Goal: Transaction & Acquisition: Purchase product/service

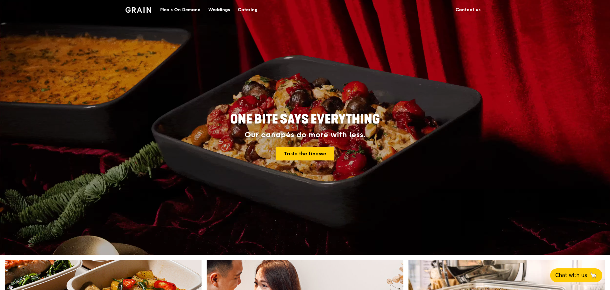
click at [245, 10] on div "Catering" at bounding box center [248, 9] width 20 height 19
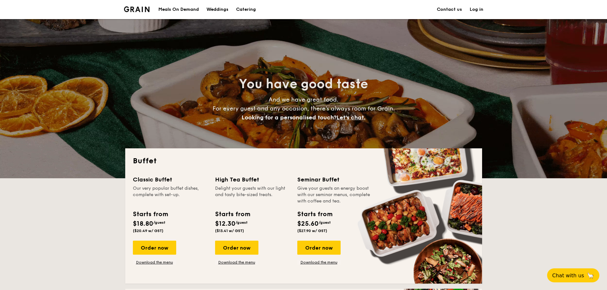
click at [186, 10] on div "Meals On Demand" at bounding box center [178, 9] width 40 height 19
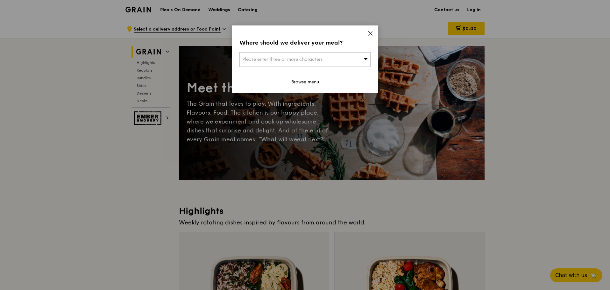
click at [369, 32] on icon at bounding box center [371, 34] width 4 height 4
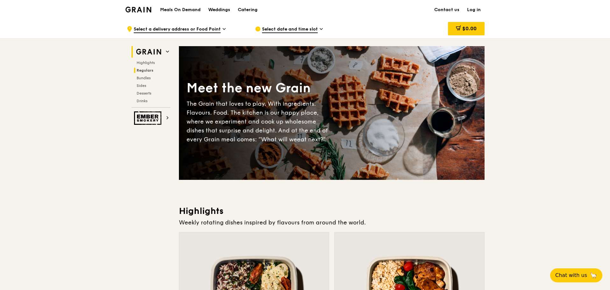
click at [154, 71] on h2 "Regulars" at bounding box center [152, 70] width 36 height 5
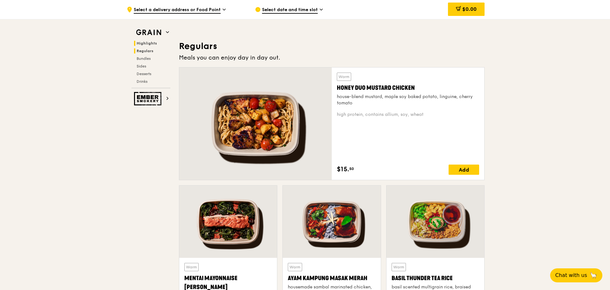
scroll to position [419, 0]
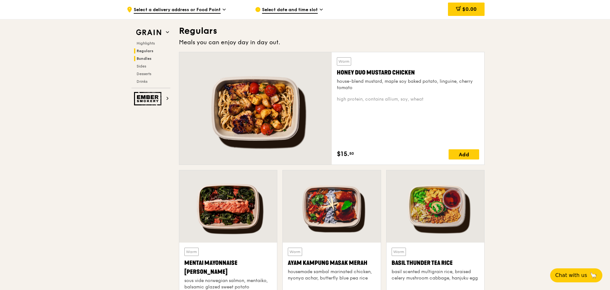
click at [146, 61] on h2 "Bundles" at bounding box center [152, 58] width 36 height 5
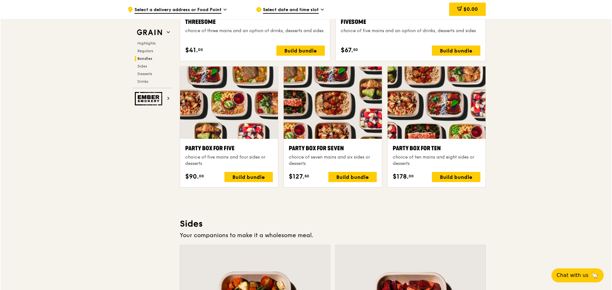
scroll to position [1236, 0]
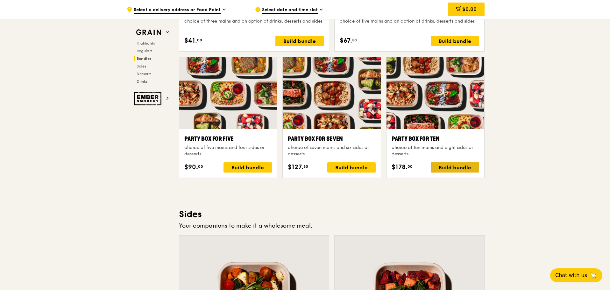
click at [444, 168] on div "Build bundle" at bounding box center [455, 167] width 48 height 10
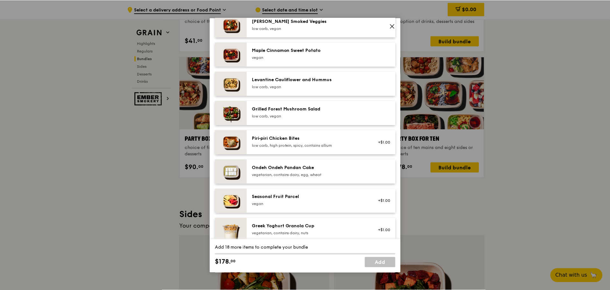
scroll to position [350, 0]
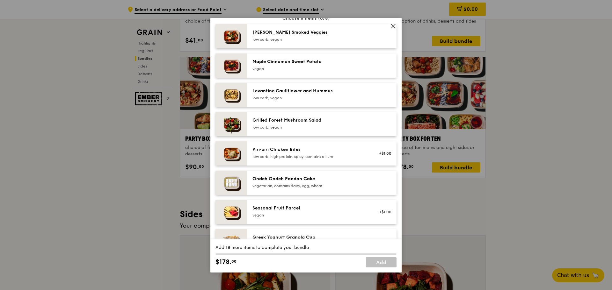
click at [394, 25] on icon at bounding box center [393, 26] width 6 height 6
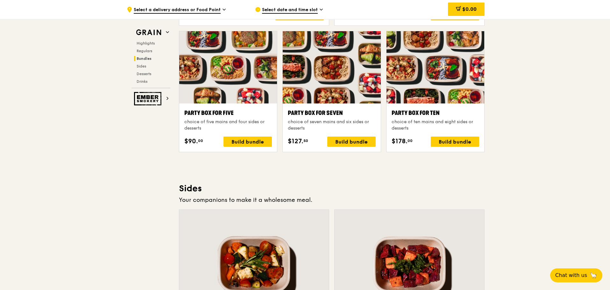
scroll to position [1300, 0]
